Goal: Task Accomplishment & Management: Complete application form

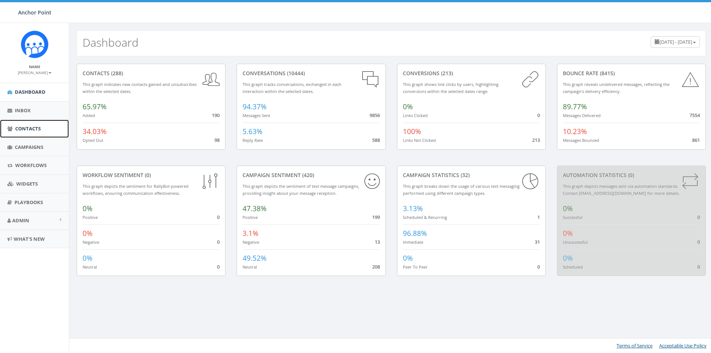
click at [32, 130] on span "Contacts" at bounding box center [28, 128] width 26 height 7
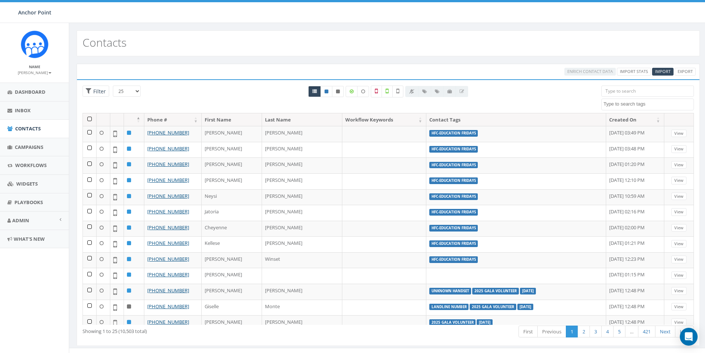
select select
click at [615, 93] on input "search" at bounding box center [648, 91] width 93 height 11
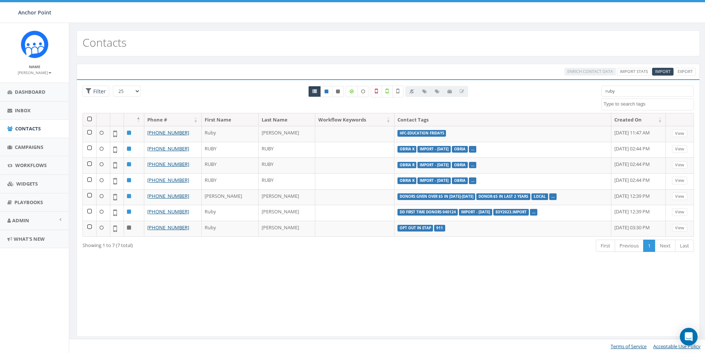
drag, startPoint x: 625, startPoint y: 94, endPoint x: 596, endPoint y: 96, distance: 28.6
click at [596, 96] on div "ruby 0613 Donor Dinner 2024/09/12 2024 gala 2025/09/05 2025 Gala Table Host 202…" at bounding box center [648, 98] width 104 height 25
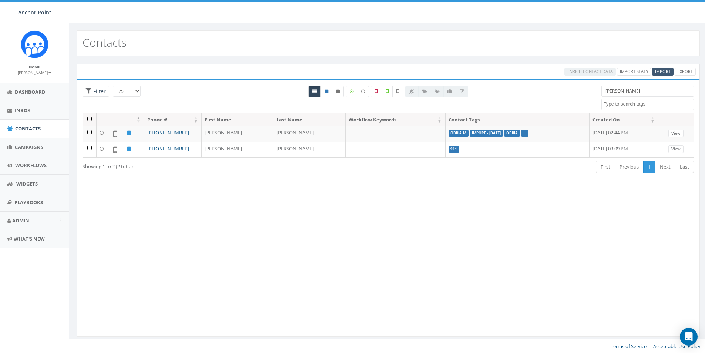
type input "Dominic"
click at [664, 72] on span "Import" at bounding box center [663, 72] width 16 height 6
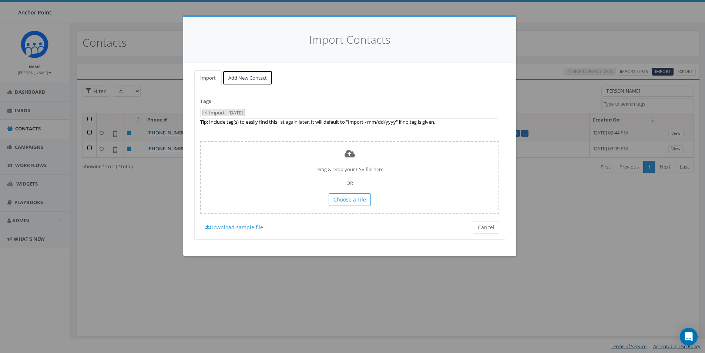
click at [251, 76] on link "Add New Contact" at bounding box center [248, 77] width 50 height 15
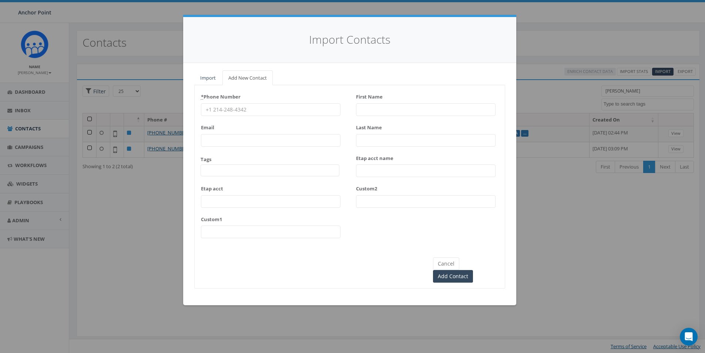
click at [221, 111] on input "* Phone Number" at bounding box center [271, 109] width 140 height 13
type input "346-606-8971"
click at [211, 171] on span at bounding box center [270, 170] width 139 height 12
type textarea "HFC"
select select "HFC-Education Fridays"
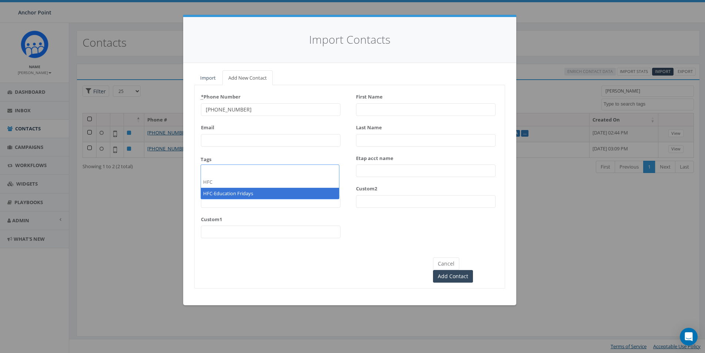
scroll to position [246, 0]
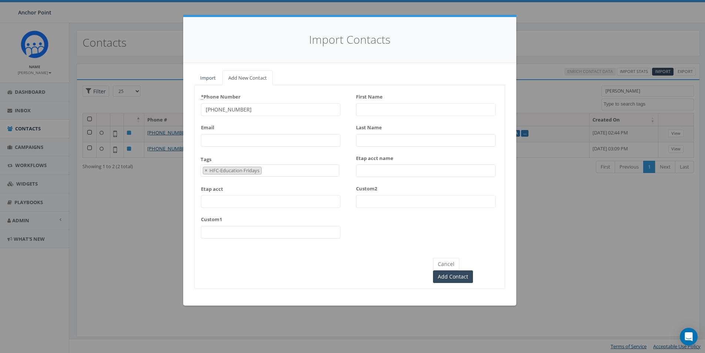
click at [380, 113] on input "First Name" at bounding box center [426, 109] width 140 height 13
type input "[PERSON_NAME]"
click at [473, 270] on input "Add Contact" at bounding box center [453, 276] width 40 height 13
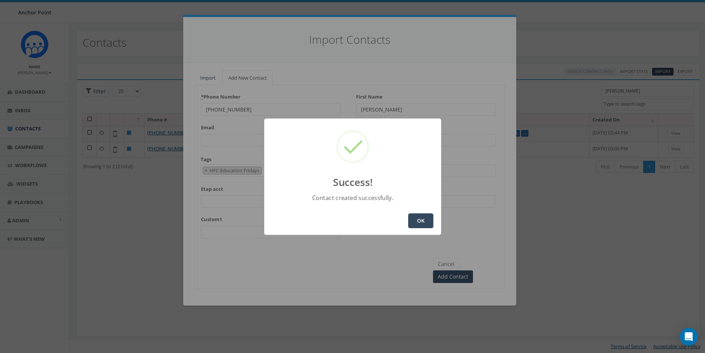
click at [424, 222] on button "OK" at bounding box center [420, 220] width 25 height 15
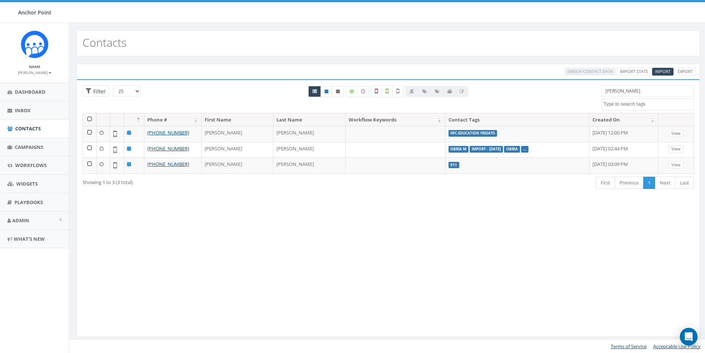
select select
click at [659, 71] on span "Import" at bounding box center [663, 72] width 16 height 6
select select
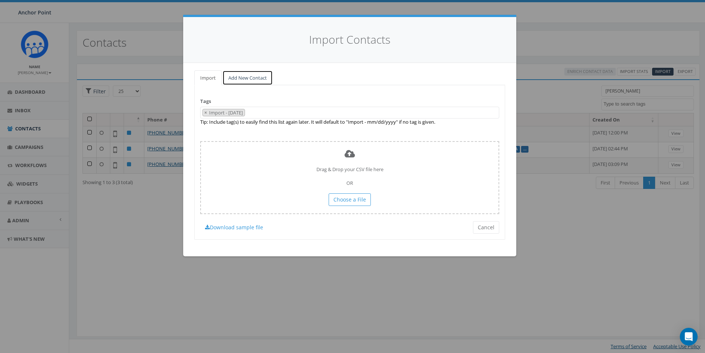
click at [241, 77] on link "Add New Contact" at bounding box center [248, 77] width 50 height 15
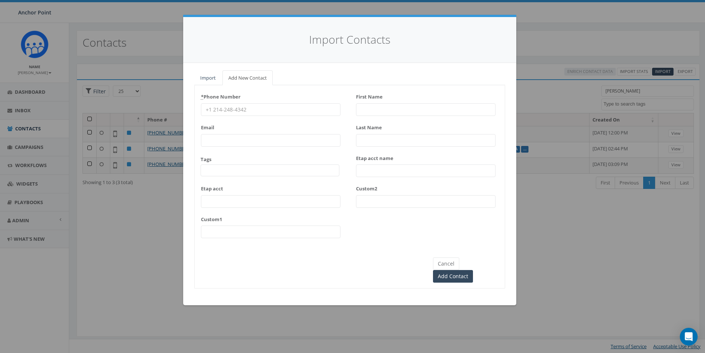
click at [217, 111] on input "* Phone Number" at bounding box center [271, 109] width 140 height 13
type input "832-215-0978"
click at [233, 173] on span at bounding box center [270, 170] width 139 height 12
type textarea "HFC"
select select "HFC-Education Fridays"
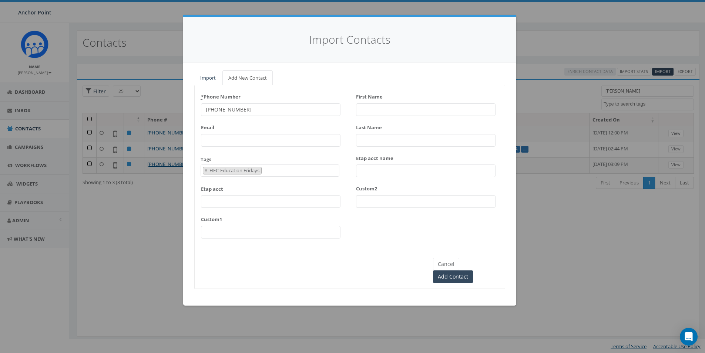
scroll to position [246, 0]
click at [371, 109] on input "First Name" at bounding box center [426, 109] width 140 height 13
type input "Daisy"
type input "[PERSON_NAME]"
click at [473, 270] on input "Add Contact" at bounding box center [453, 276] width 40 height 13
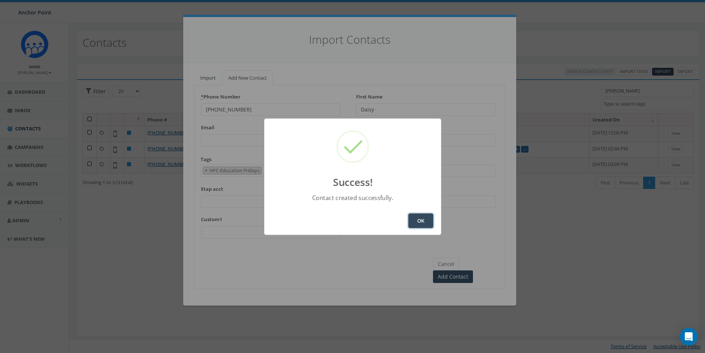
click at [423, 224] on button "OK" at bounding box center [420, 220] width 25 height 15
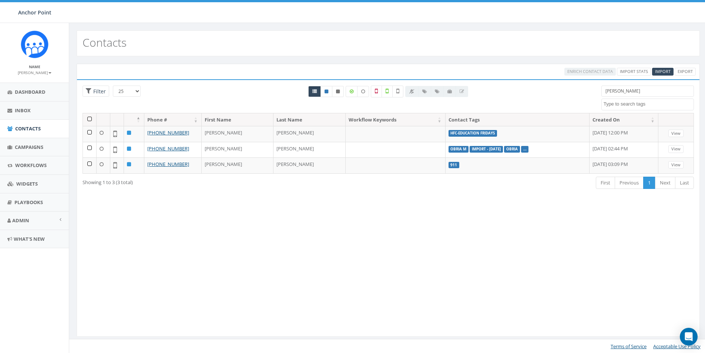
select select
click at [39, 131] on span "Contacts" at bounding box center [28, 128] width 26 height 7
select select
drag, startPoint x: 625, startPoint y: 90, endPoint x: 593, endPoint y: 94, distance: 32.8
click at [593, 94] on div "25 50 100 Filter [PERSON_NAME] 0613 Donor Dinner [DATE] 2024 gala [DATE] 2025 G…" at bounding box center [388, 99] width 623 height 27
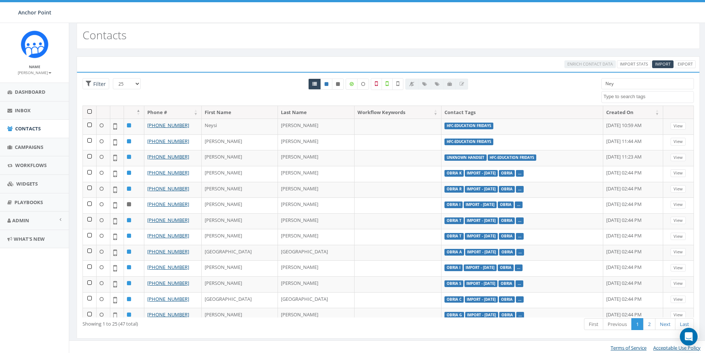
scroll to position [10, 0]
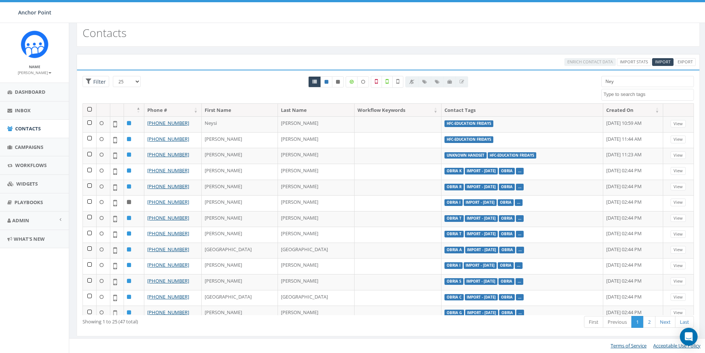
drag, startPoint x: 620, startPoint y: 81, endPoint x: 575, endPoint y: 83, distance: 45.2
click at [577, 84] on div "25 50 100 Filter All 0 contact(s) on current page All 47 contact(s) filtered Ne…" at bounding box center [388, 89] width 623 height 27
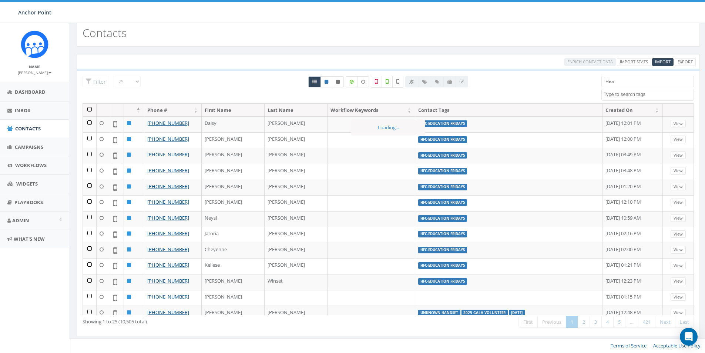
type input "Heav"
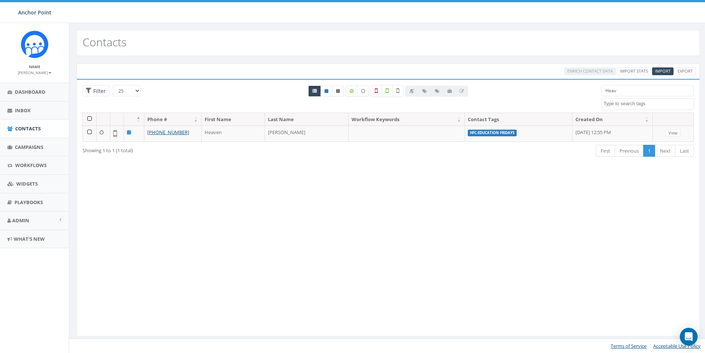
scroll to position [0, 0]
drag, startPoint x: 622, startPoint y: 91, endPoint x: 599, endPoint y: 92, distance: 23.0
click at [599, 92] on div "Heav 0613 Donor Dinner [DATE] 2024 gala [DATE] 2025 Gala Table Host 2025 Gala V…" at bounding box center [648, 97] width 104 height 25
drag, startPoint x: 628, startPoint y: 90, endPoint x: 585, endPoint y: 99, distance: 43.7
click at [585, 99] on div "25 50 100 Filter All 0 contact(s) on current page All 1 contact(s) filtered [PE…" at bounding box center [388, 98] width 623 height 27
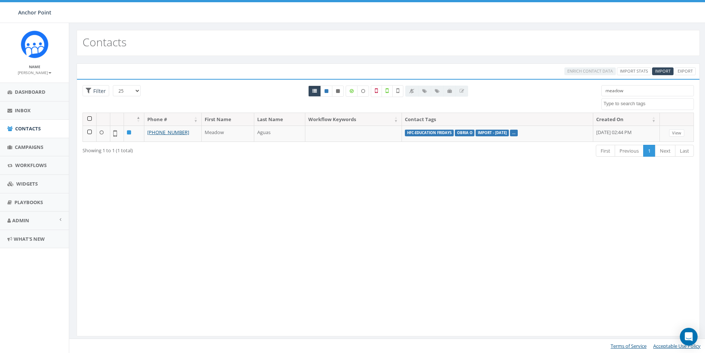
type input "meadow"
